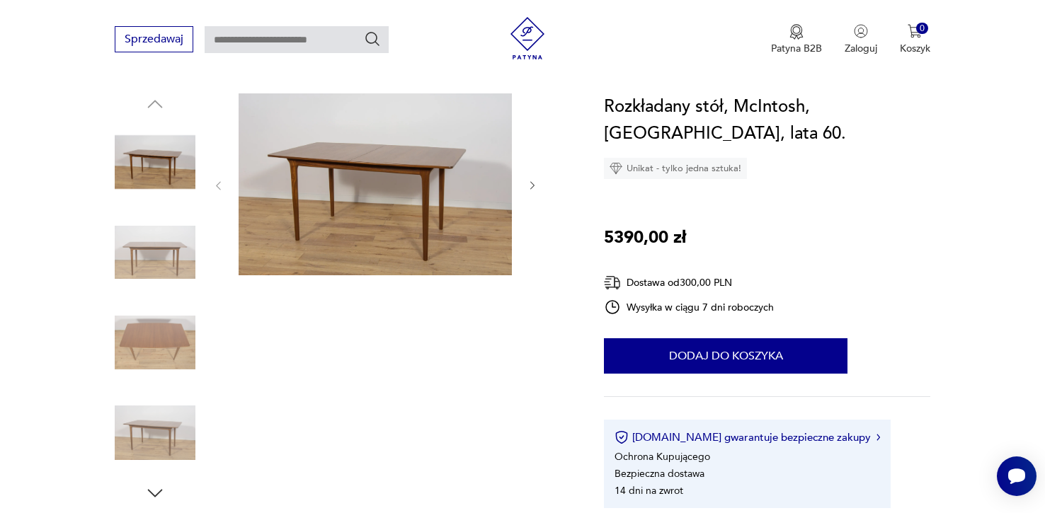
scroll to position [140, 0]
click at [364, 210] on img at bounding box center [374, 184] width 273 height 182
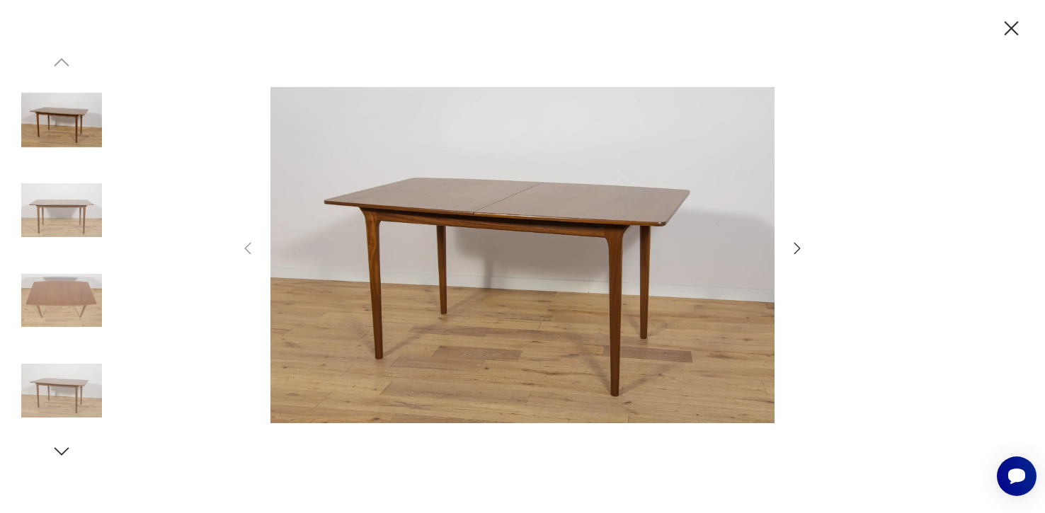
click at [800, 243] on icon "button" at bounding box center [796, 248] width 17 height 17
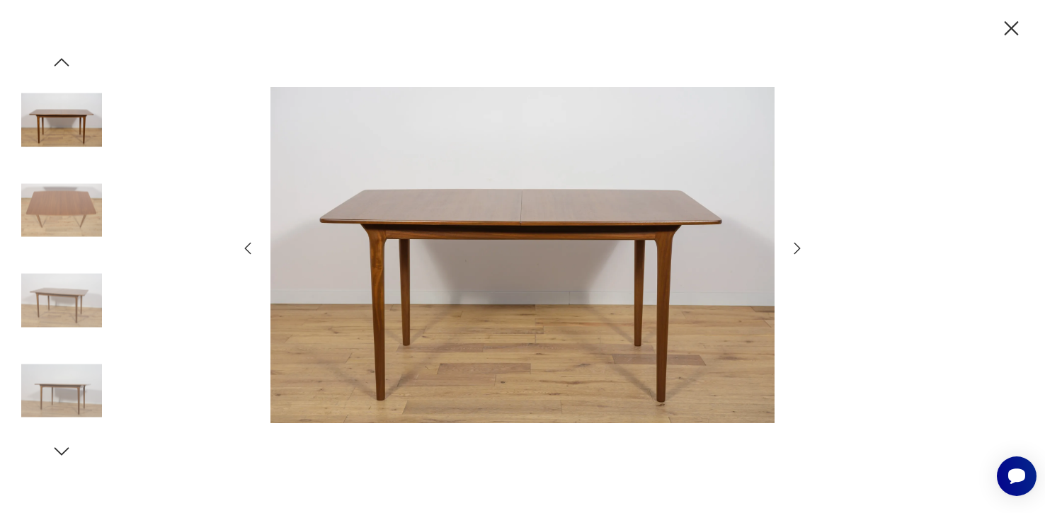
click at [800, 244] on icon "button" at bounding box center [796, 248] width 17 height 17
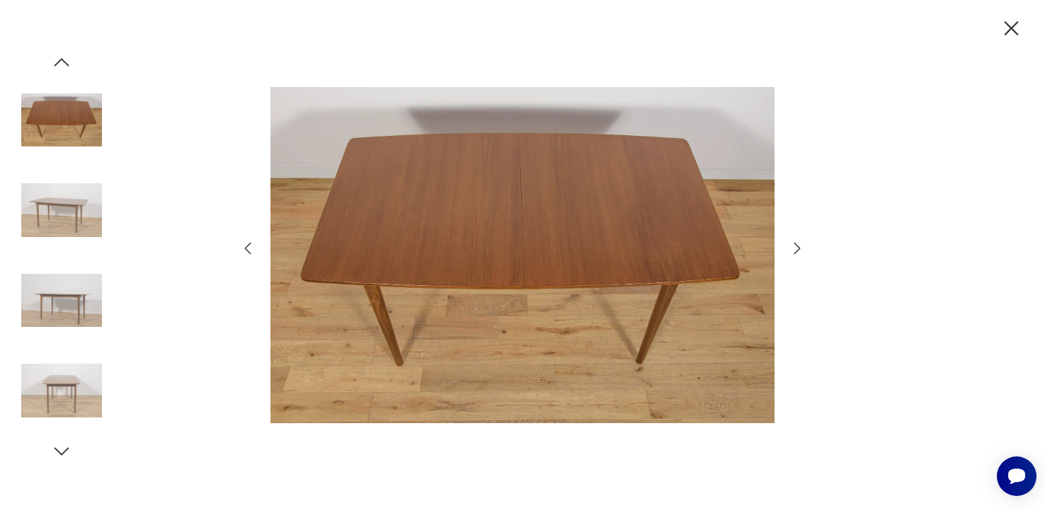
click at [800, 244] on icon "button" at bounding box center [796, 248] width 17 height 17
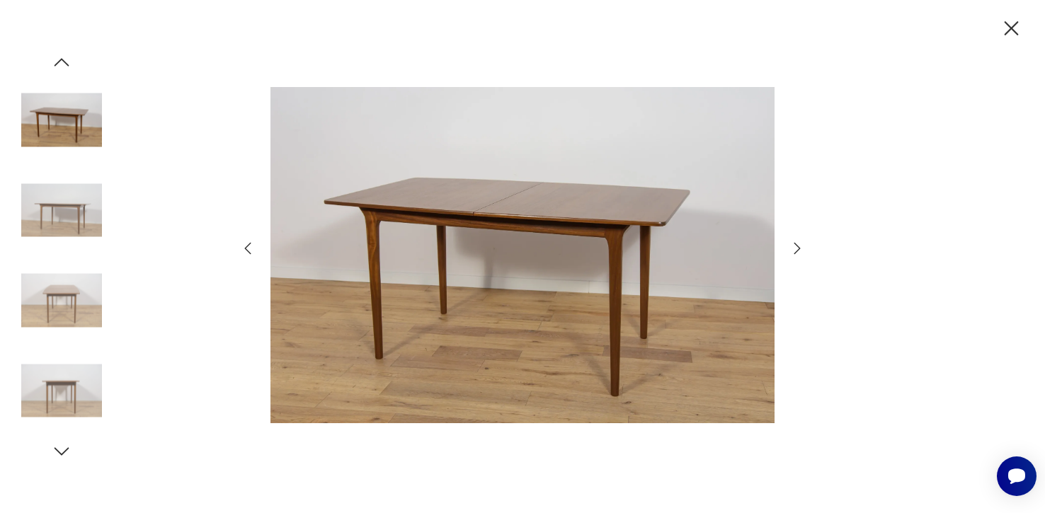
click at [800, 245] on icon "button" at bounding box center [796, 248] width 17 height 17
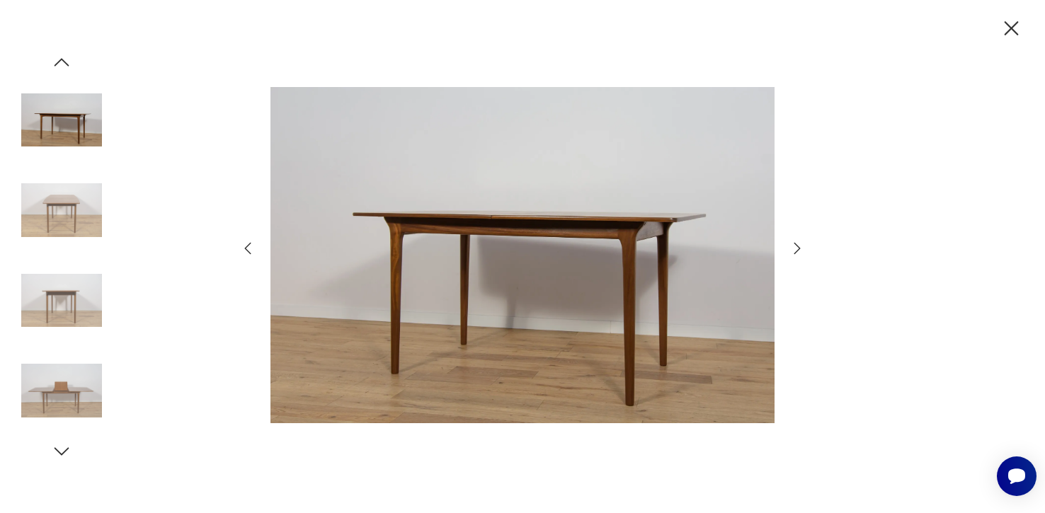
click at [801, 246] on icon "button" at bounding box center [796, 248] width 17 height 17
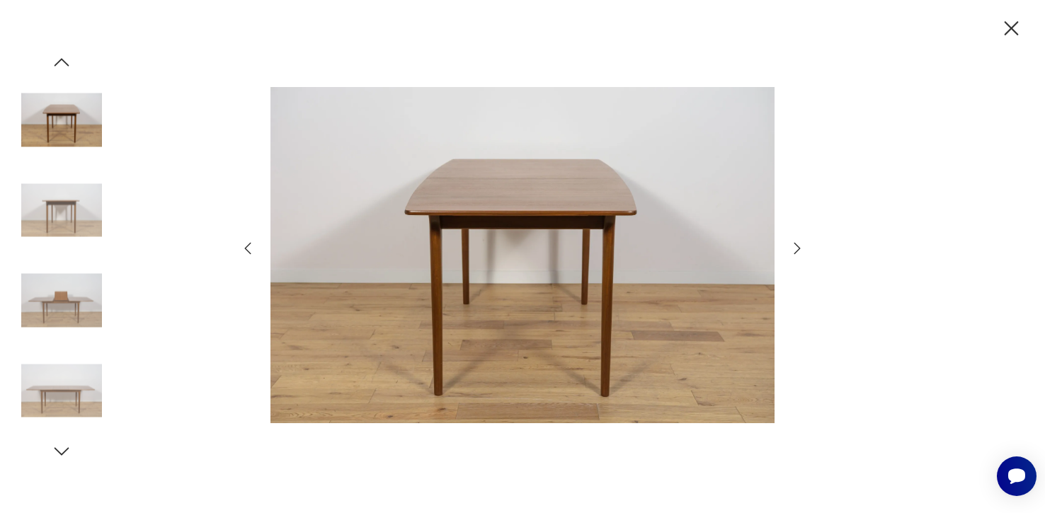
click at [801, 246] on icon "button" at bounding box center [796, 248] width 17 height 17
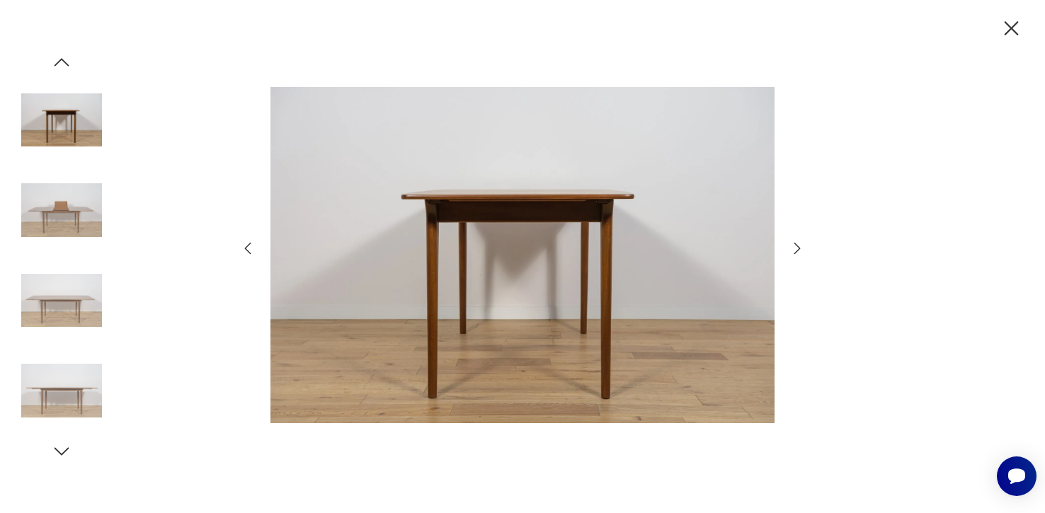
click at [801, 246] on icon "button" at bounding box center [796, 248] width 17 height 17
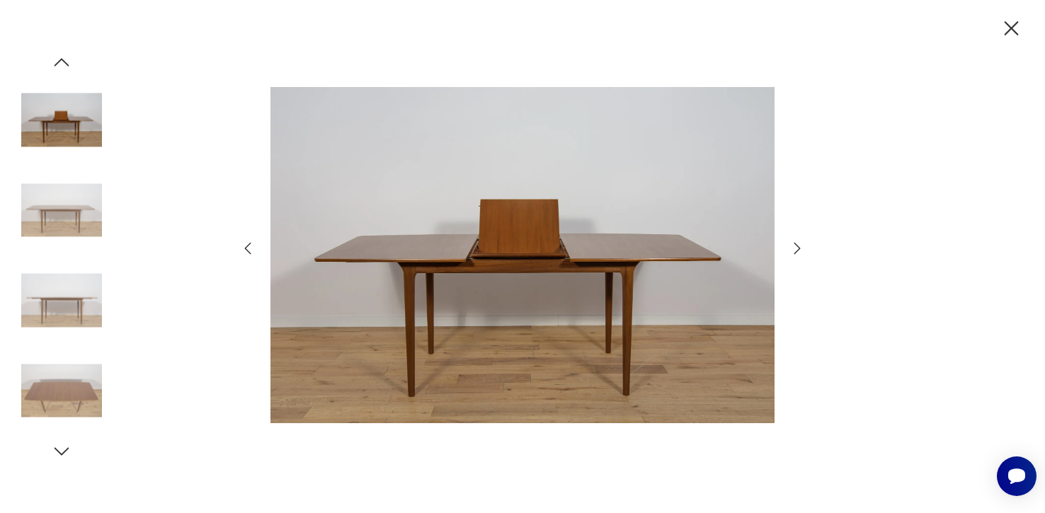
click at [801, 247] on icon "button" at bounding box center [796, 248] width 17 height 17
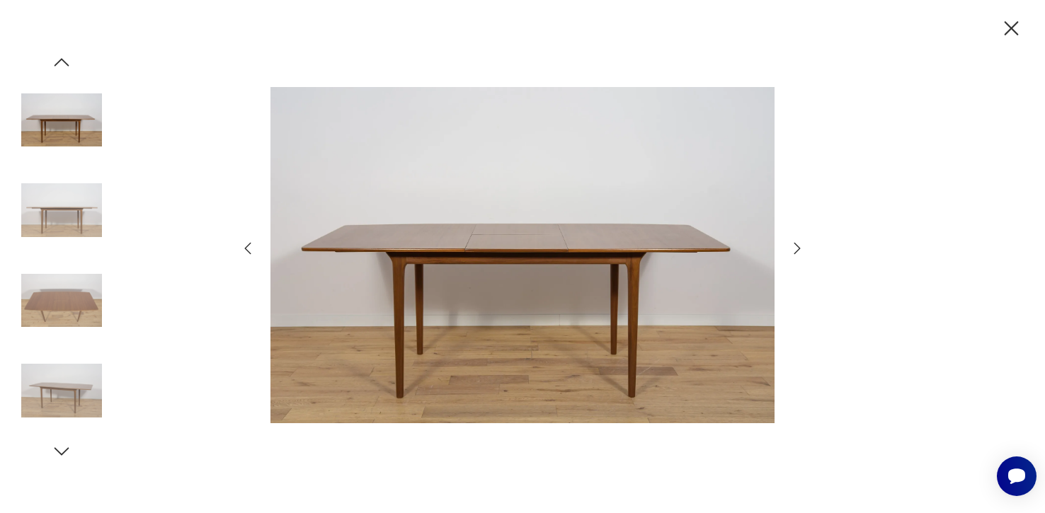
click at [801, 248] on icon "button" at bounding box center [796, 248] width 17 height 17
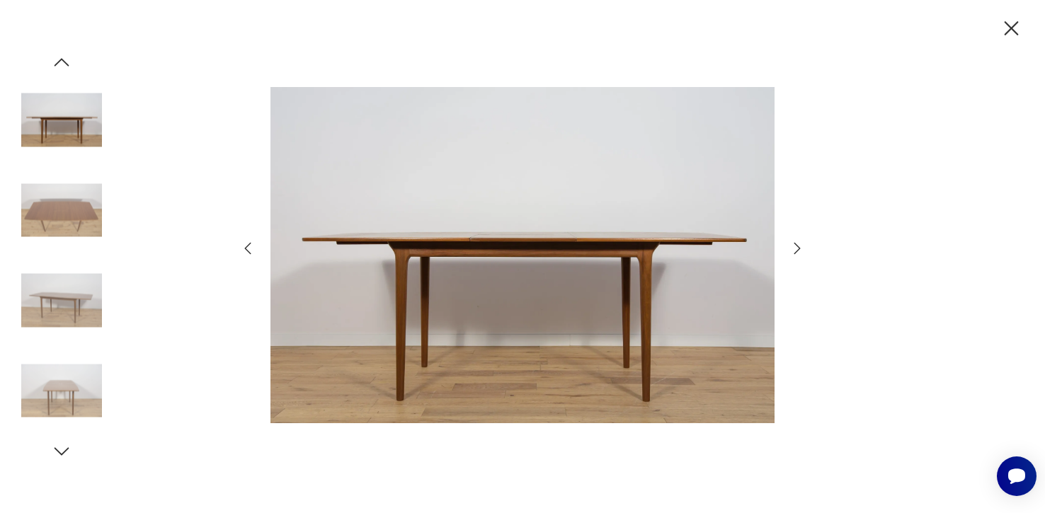
click at [801, 248] on icon "button" at bounding box center [796, 248] width 17 height 17
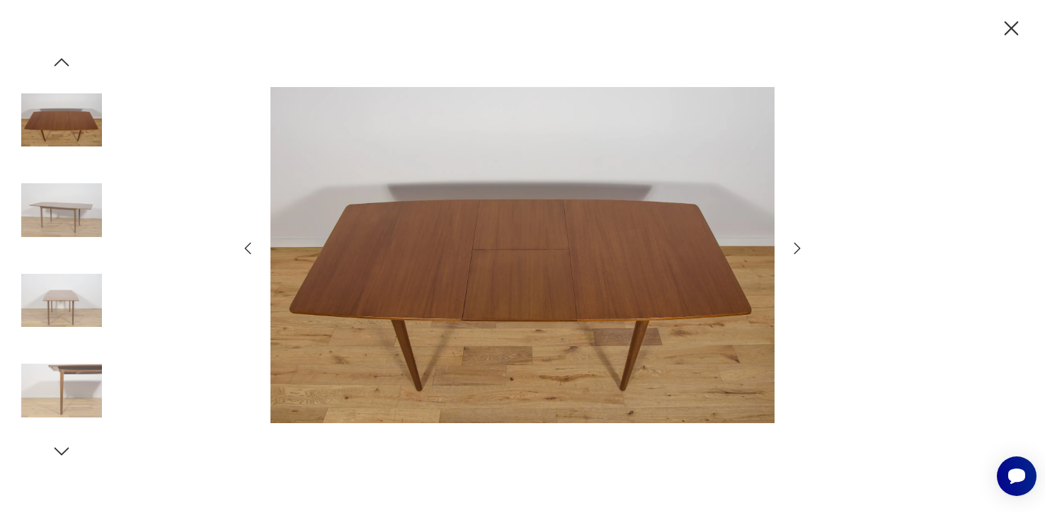
click at [801, 248] on icon "button" at bounding box center [796, 248] width 17 height 17
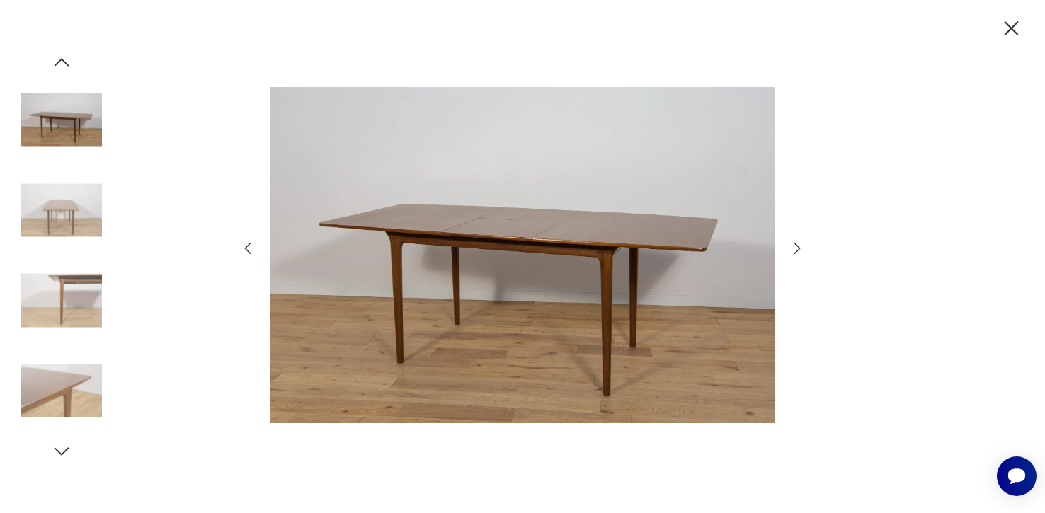
click at [1011, 28] on icon "button" at bounding box center [1011, 28] width 14 height 14
